Goal: Task Accomplishment & Management: Manage account settings

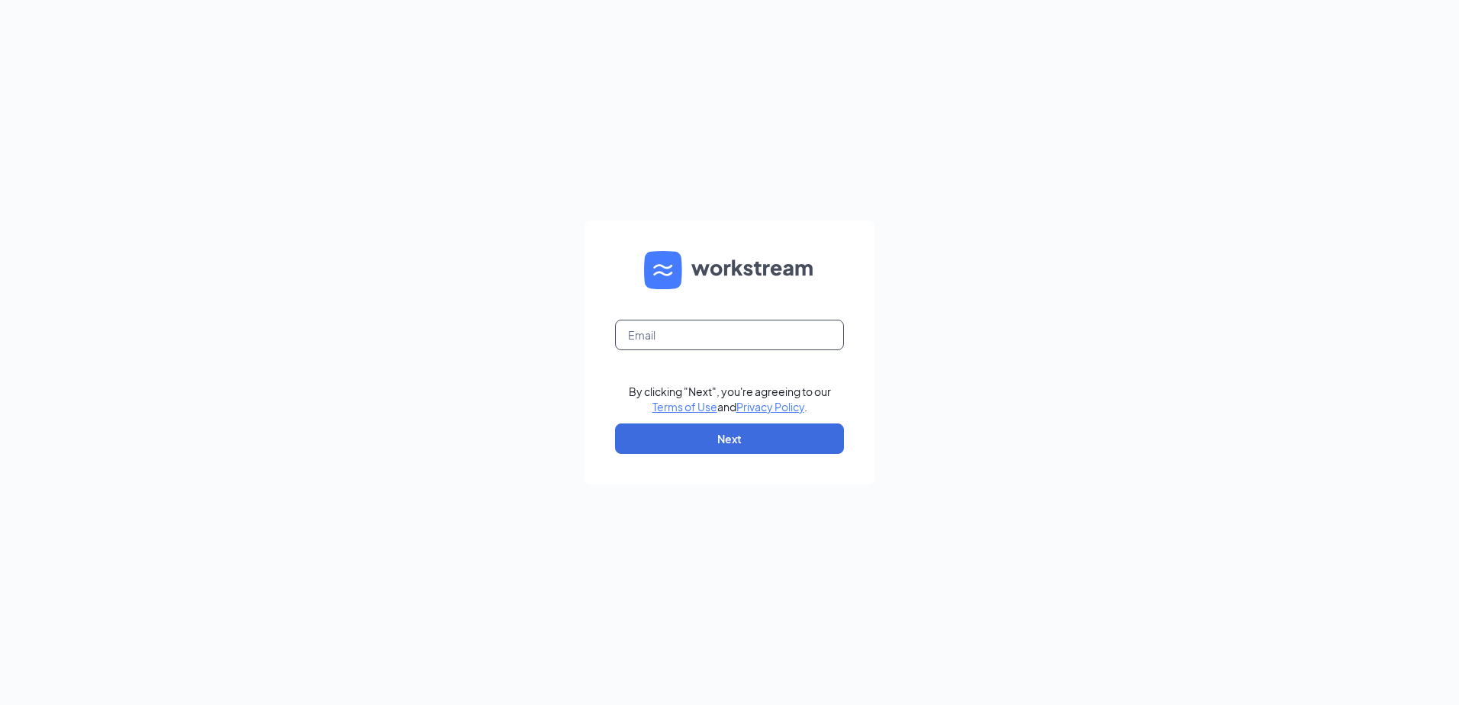
click at [634, 331] on input "text" at bounding box center [729, 335] width 229 height 31
type input "Christy@BTOCompany.com"
click at [737, 436] on button "Next" at bounding box center [729, 439] width 229 height 31
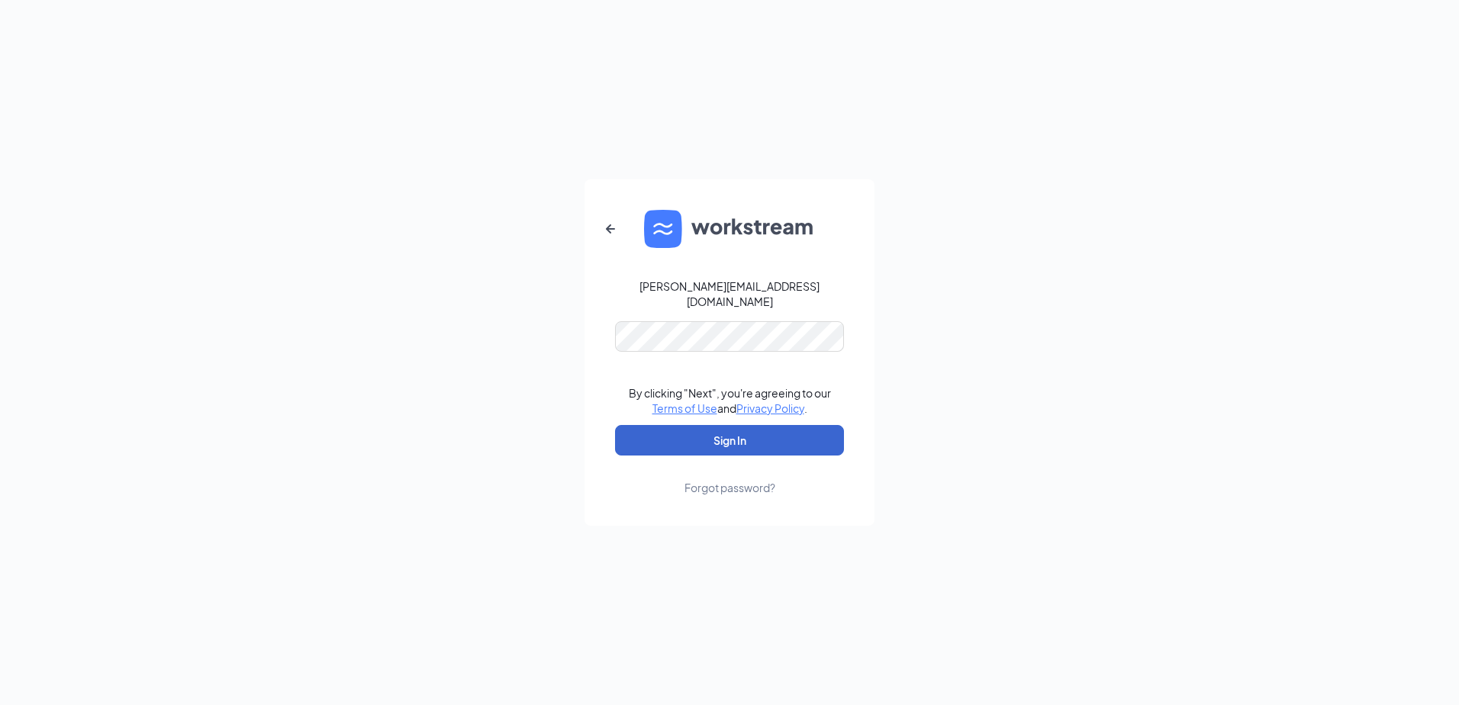
click at [716, 436] on button "Sign In" at bounding box center [729, 440] width 229 height 31
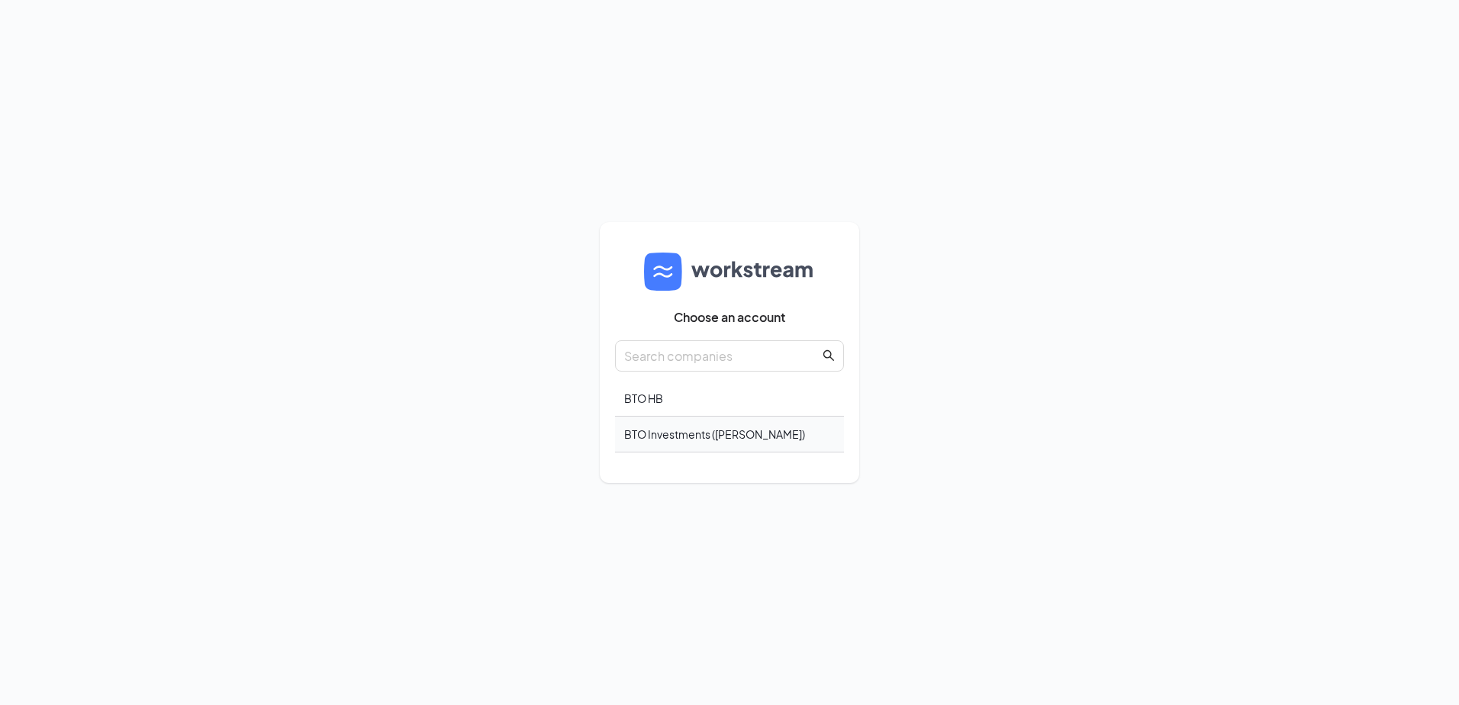
click at [658, 432] on div "BTO Investments (Carl's Jr.)" at bounding box center [729, 435] width 229 height 36
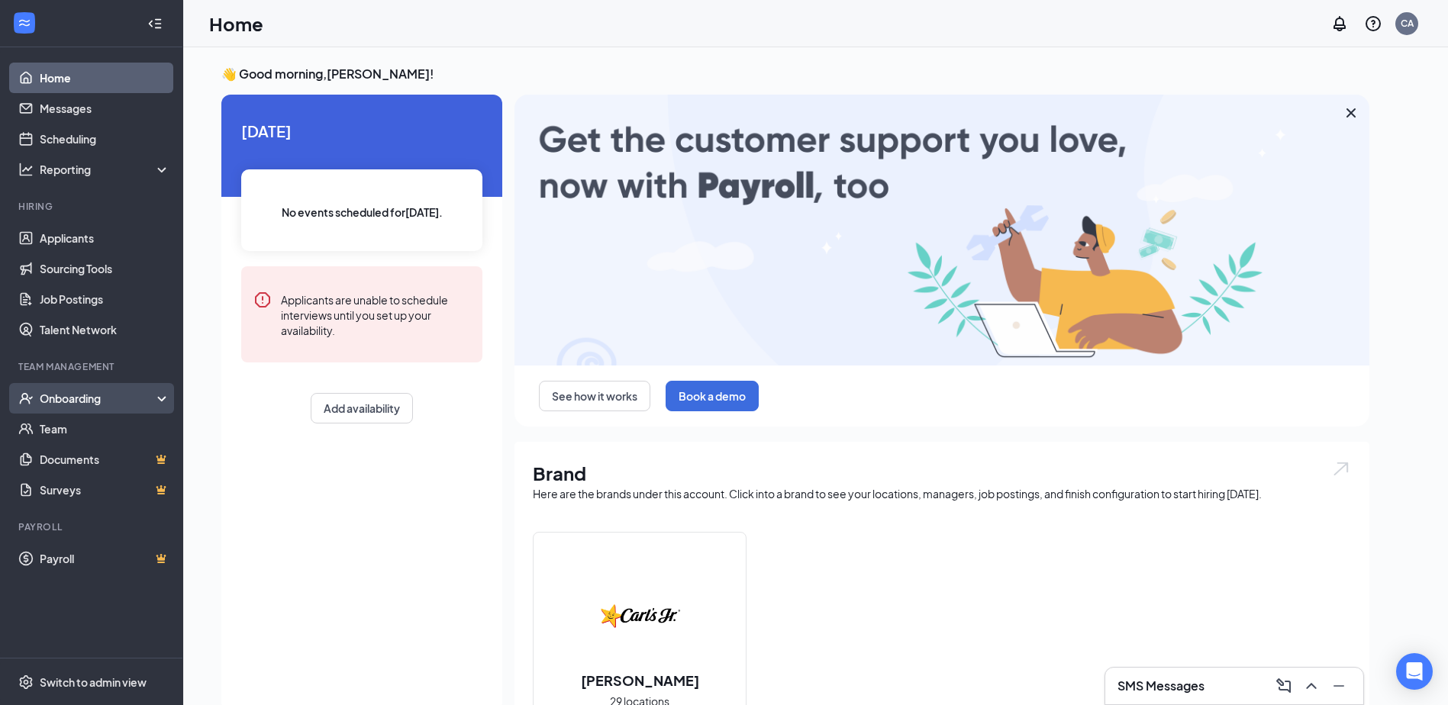
click at [79, 402] on div "Onboarding" at bounding box center [99, 398] width 118 height 15
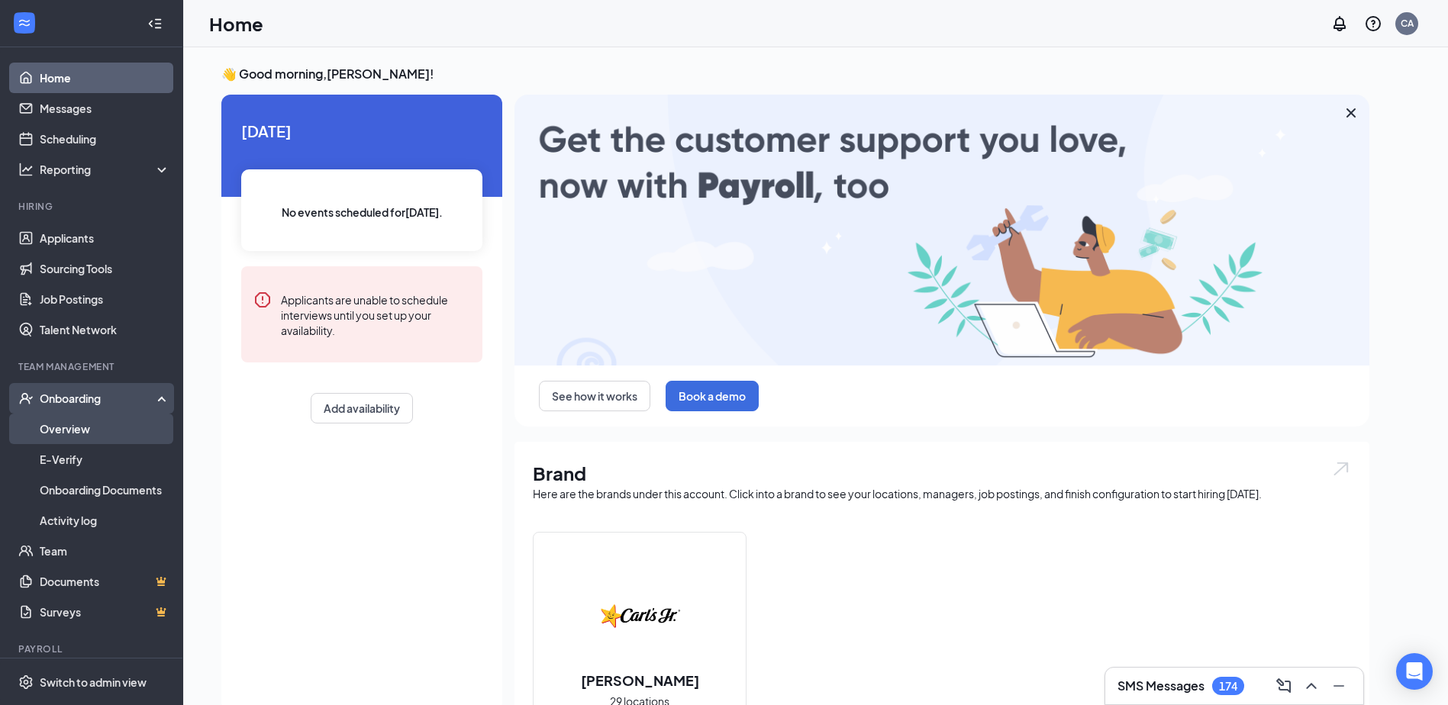
click at [79, 429] on link "Overview" at bounding box center [105, 429] width 131 height 31
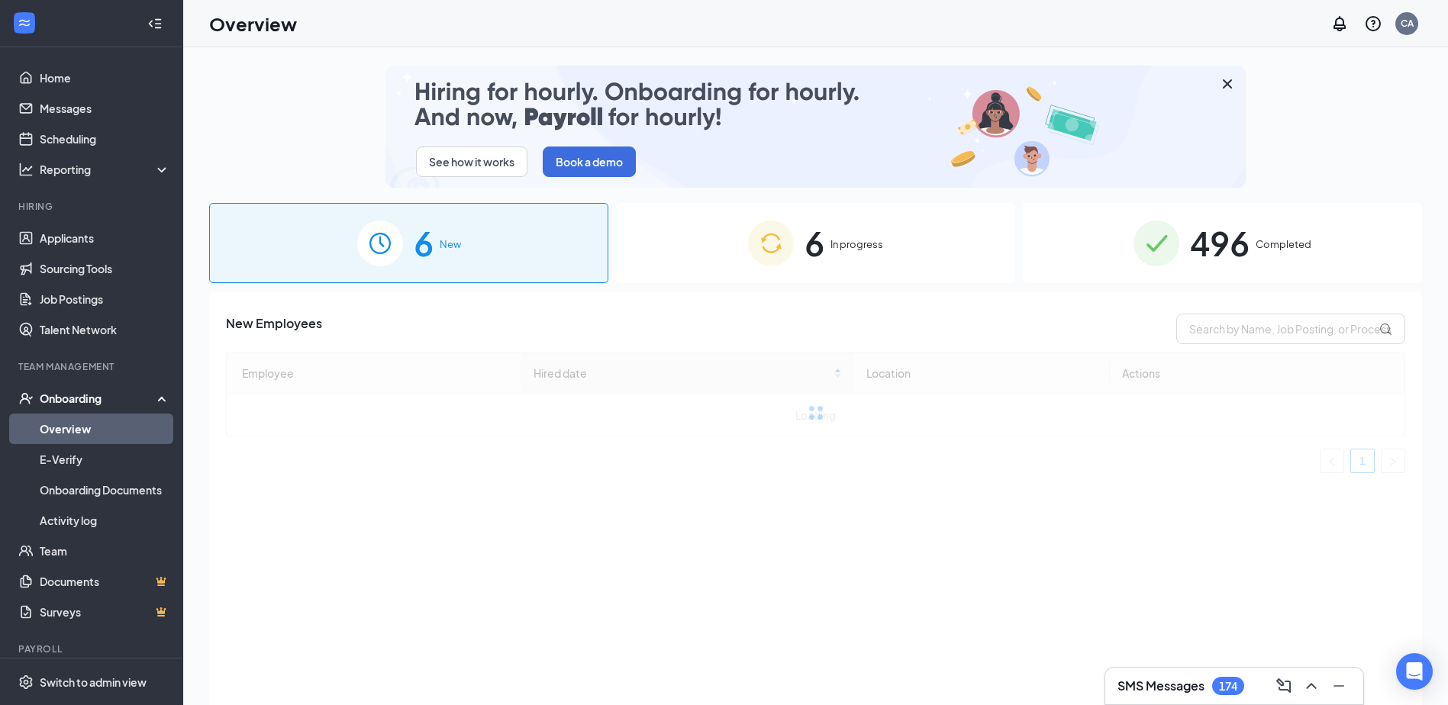
click at [1243, 263] on span "496" at bounding box center [1220, 243] width 60 height 53
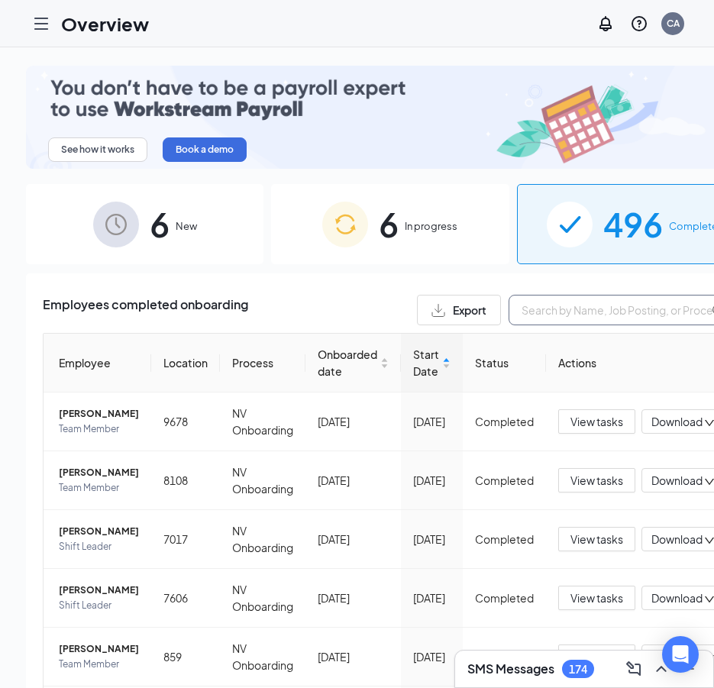
click at [522, 306] on input "text" at bounding box center [622, 310] width 229 height 31
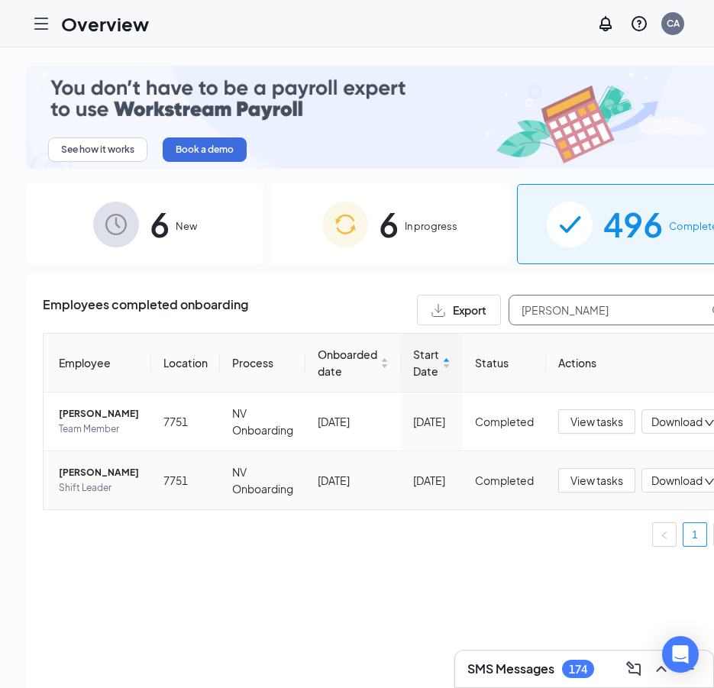
type input "[PERSON_NAME]"
click at [75, 480] on span "[PERSON_NAME]" at bounding box center [99, 472] width 80 height 15
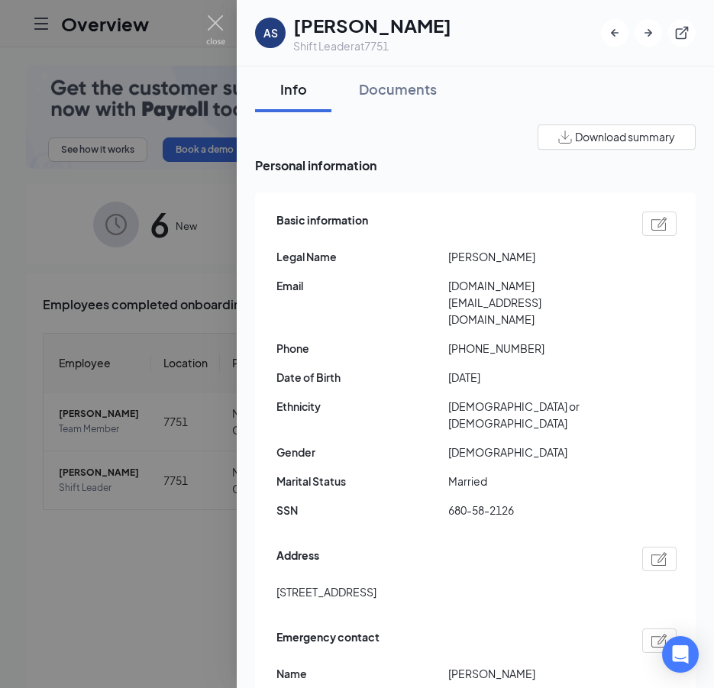
drag, startPoint x: 166, startPoint y: 140, endPoint x: 9, endPoint y: 161, distance: 158.6
click at [156, 144] on div at bounding box center [357, 344] width 714 height 688
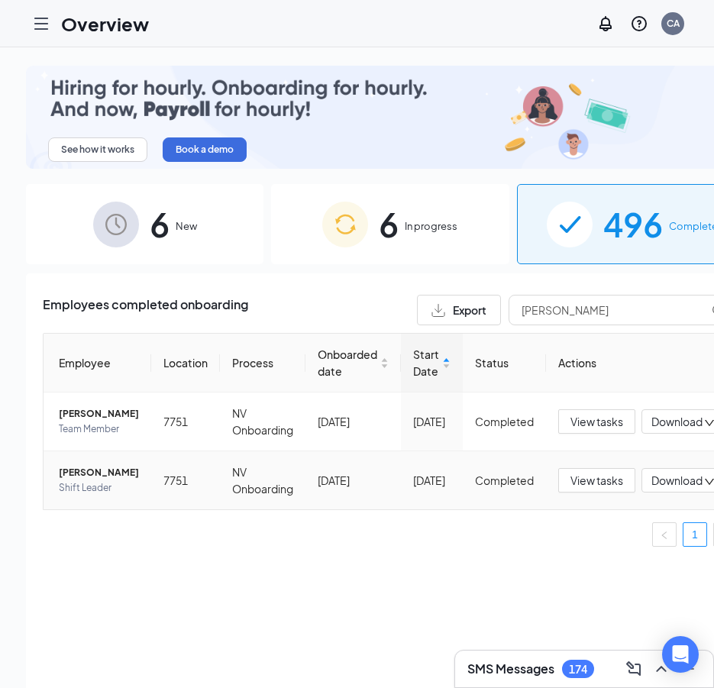
click at [74, 480] on span "[PERSON_NAME]" at bounding box center [99, 472] width 80 height 15
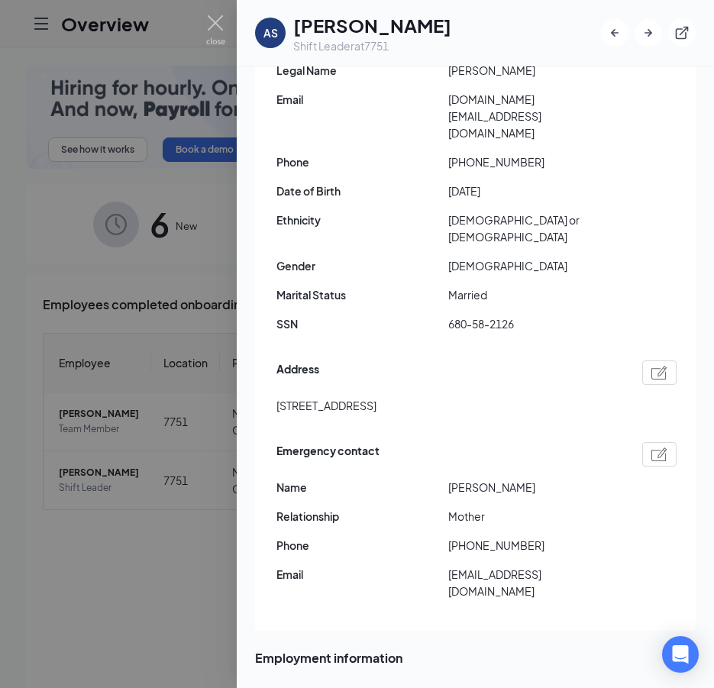
scroll to position [153, 0]
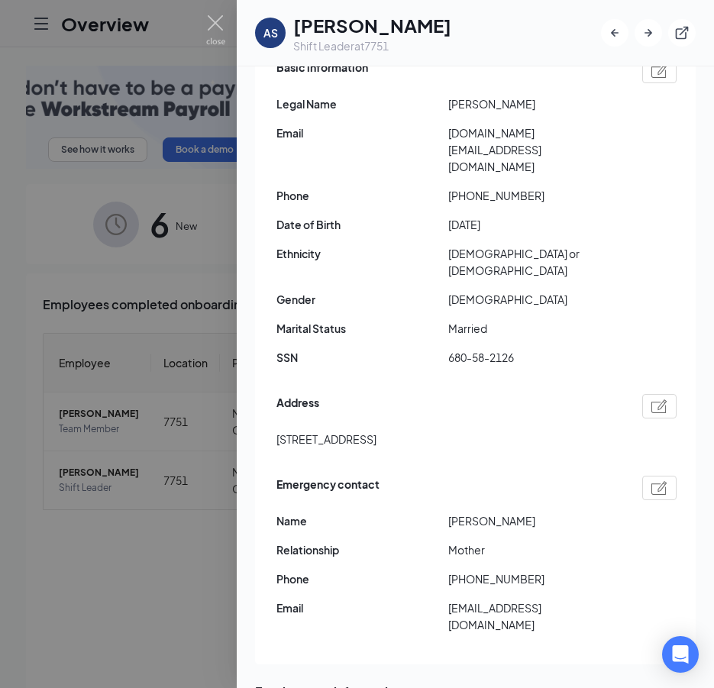
drag, startPoint x: 391, startPoint y: 134, endPoint x: 425, endPoint y: 212, distance: 85.1
click at [391, 134] on span "Email" at bounding box center [362, 132] width 172 height 17
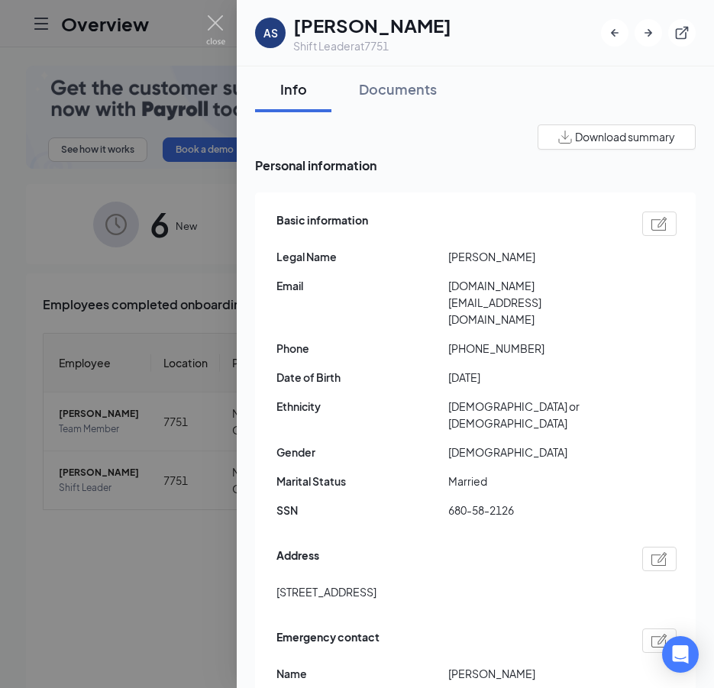
click at [558, 138] on img "button" at bounding box center [565, 137] width 14 height 13
click at [391, 92] on div "Documents" at bounding box center [398, 88] width 78 height 19
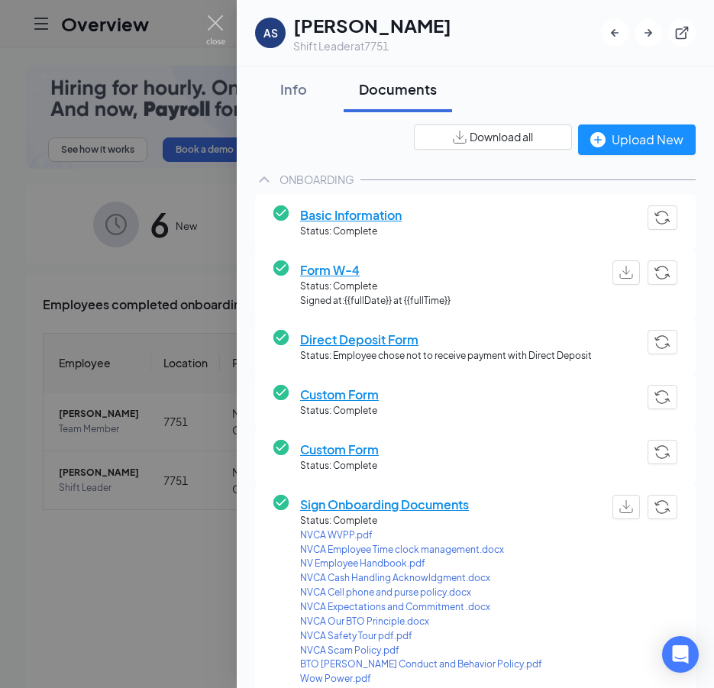
click at [453, 143] on div "Download all" at bounding box center [493, 137] width 80 height 16
drag, startPoint x: 297, startPoint y: 144, endPoint x: 378, endPoint y: 175, distance: 86.5
click at [297, 144] on div "Download all Upload New" at bounding box center [475, 139] width 440 height 31
